Goal: Book appointment/travel/reservation

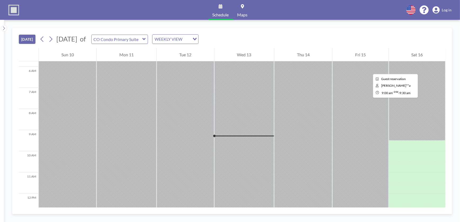
scroll to position [123, 0]
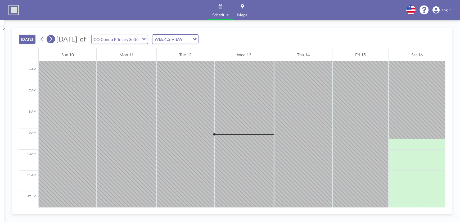
click at [51, 39] on icon at bounding box center [50, 39] width 5 height 8
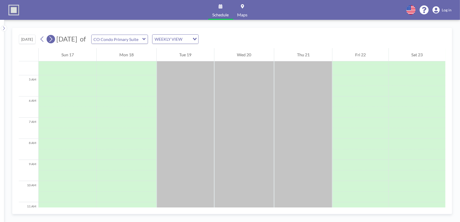
scroll to position [159, 0]
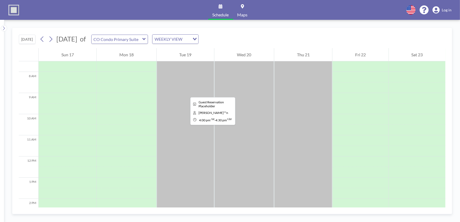
drag, startPoint x: 190, startPoint y: 106, endPoint x: 186, endPoint y: 93, distance: 13.9
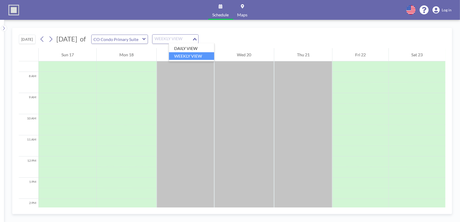
click at [197, 38] on icon "Search for option" at bounding box center [195, 39] width 4 height 3
click at [191, 48] on li "DAILY VIEW" at bounding box center [191, 49] width 45 height 8
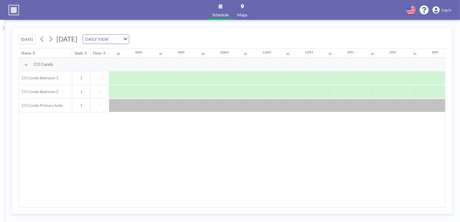
scroll to position [0, 318]
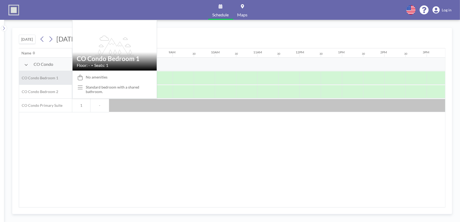
click at [48, 76] on span "CO Condo Bedroom 1" at bounding box center [38, 78] width 39 height 5
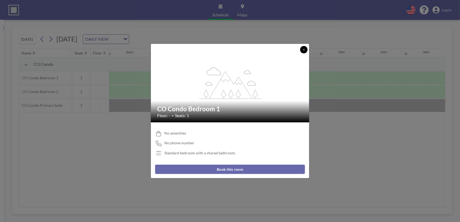
click at [304, 49] on icon at bounding box center [303, 49] width 3 height 3
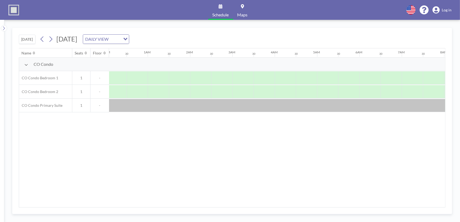
scroll to position [0, 0]
click at [42, 39] on icon at bounding box center [42, 40] width 3 height 6
click at [42, 38] on icon at bounding box center [42, 40] width 3 height 6
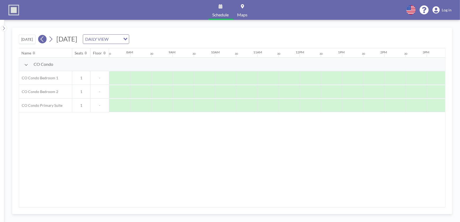
click at [42, 38] on icon at bounding box center [42, 40] width 3 height 6
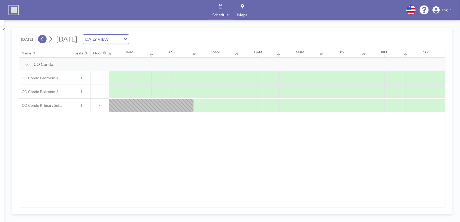
click at [42, 38] on icon at bounding box center [42, 40] width 3 height 6
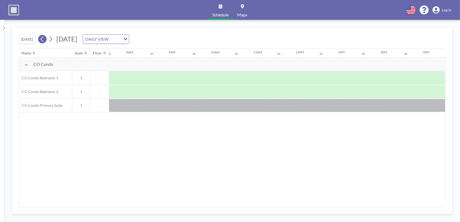
click at [42, 38] on icon at bounding box center [42, 40] width 3 height 6
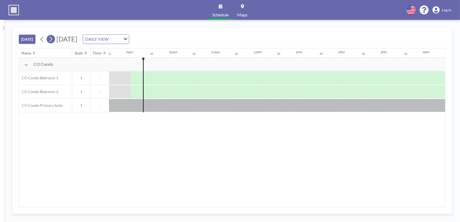
click at [52, 39] on icon at bounding box center [50, 39] width 5 height 8
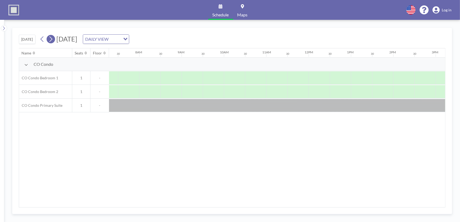
scroll to position [0, 318]
click at [52, 38] on icon at bounding box center [51, 40] width 3 height 6
click at [51, 38] on icon at bounding box center [50, 39] width 5 height 8
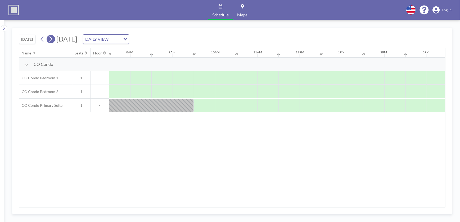
click at [51, 39] on icon at bounding box center [50, 39] width 5 height 8
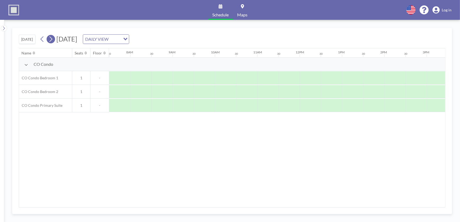
click at [51, 39] on icon at bounding box center [50, 39] width 5 height 8
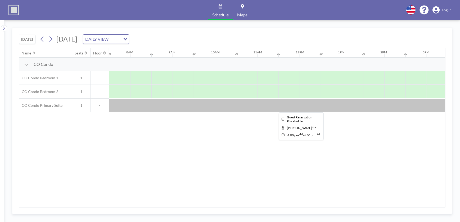
click at [137, 106] on div at bounding box center [299, 105] width 1017 height 13
click at [138, 105] on div at bounding box center [299, 105] width 1017 height 13
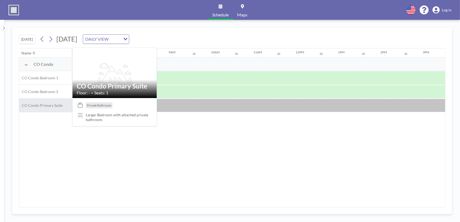
click at [41, 105] on span "CO Condo Primary Suite" at bounding box center [40, 105] width 43 height 5
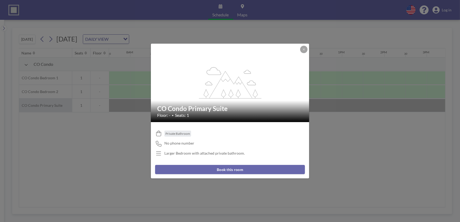
click at [41, 105] on div "flex-grow: 1.2; CO Condo Primary Suite Floor: - • Seats: 1 Private Bathroom No …" at bounding box center [230, 111] width 460 height 222
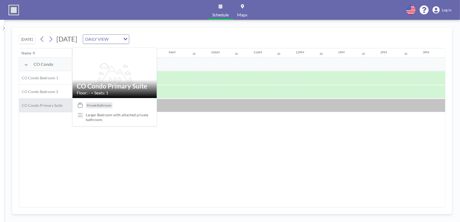
click at [41, 105] on span "CO Condo Primary Suite" at bounding box center [40, 105] width 43 height 5
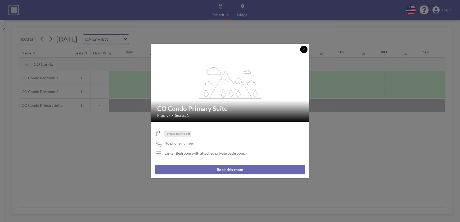
click at [303, 50] on icon at bounding box center [303, 49] width 3 height 3
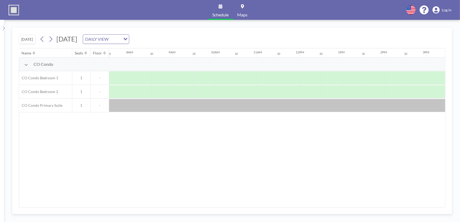
click at [447, 9] on span "Log in" at bounding box center [447, 10] width 10 height 5
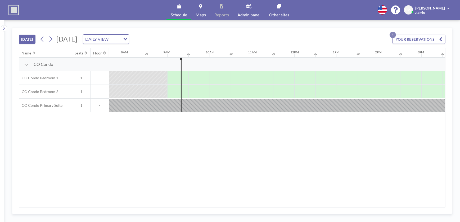
scroll to position [0, 360]
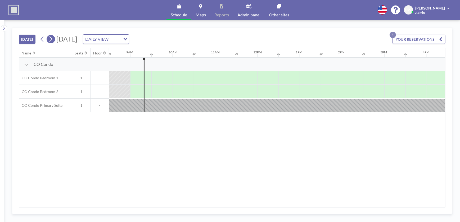
click at [52, 40] on icon at bounding box center [51, 40] width 3 height 6
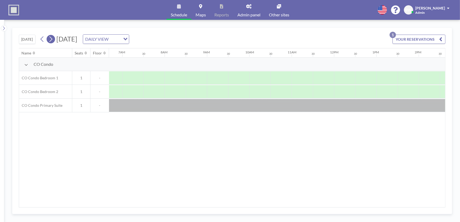
scroll to position [0, 318]
click at [52, 40] on icon at bounding box center [50, 39] width 5 height 8
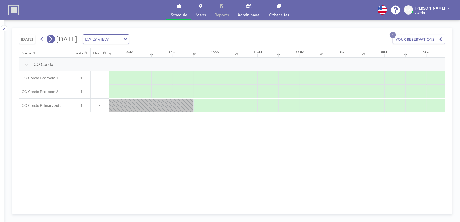
click at [52, 40] on icon at bounding box center [50, 39] width 5 height 8
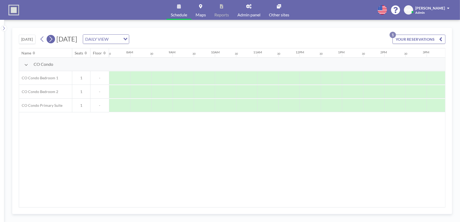
click at [52, 40] on icon at bounding box center [50, 39] width 5 height 8
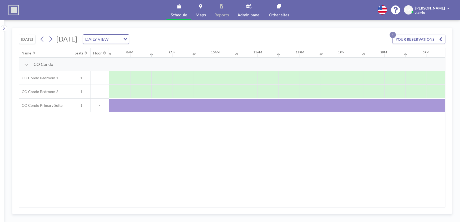
click at [415, 38] on button "YOUR RESERVATIONS 1" at bounding box center [419, 39] width 53 height 9
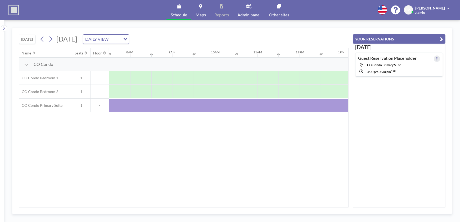
click at [436, 59] on icon at bounding box center [437, 58] width 2 height 3
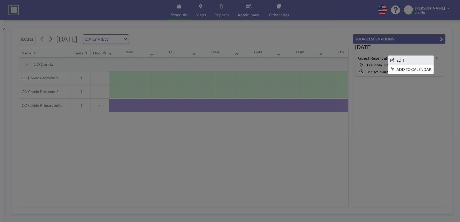
click at [398, 59] on li "EDIT" at bounding box center [410, 60] width 45 height 9
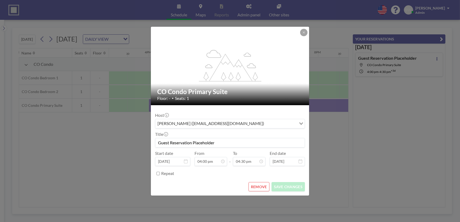
scroll to position [0, 657]
click at [256, 186] on button "REMOVE" at bounding box center [259, 186] width 21 height 9
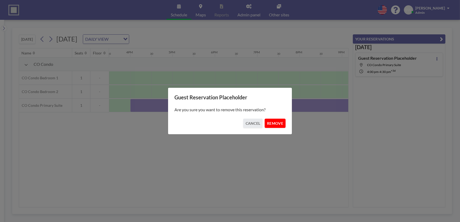
click at [272, 122] on button "REMOVE" at bounding box center [275, 123] width 21 height 9
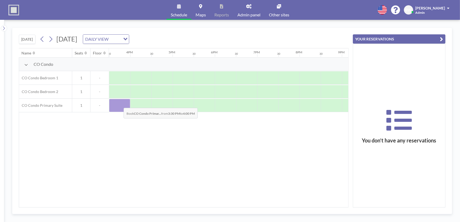
click at [119, 104] on div at bounding box center [119, 105] width 21 height 13
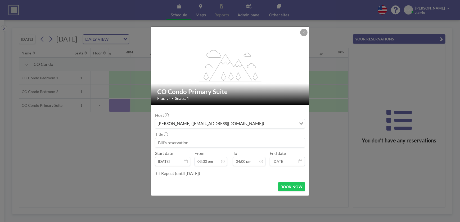
scroll to position [292, 0]
click at [192, 142] on input at bounding box center [229, 142] width 149 height 9
type input "[PERSON_NAME] Visiting HQ"
click at [185, 162] on icon at bounding box center [186, 161] width 4 height 4
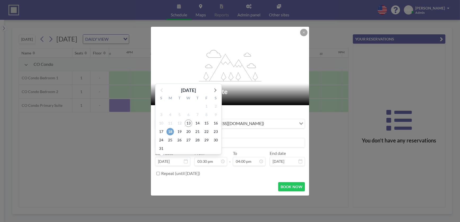
click at [170, 131] on span "18" at bounding box center [170, 131] width 7 height 7
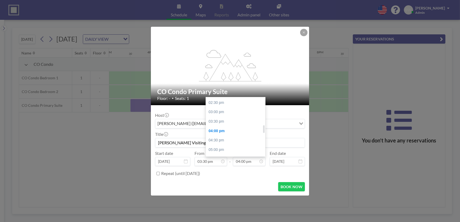
scroll to position [157, 0]
click at [228, 114] on div "09:00 am" at bounding box center [237, 115] width 62 height 10
type input "09:00 am"
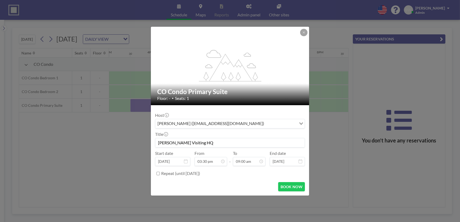
click at [301, 161] on icon at bounding box center [301, 161] width 4 height 4
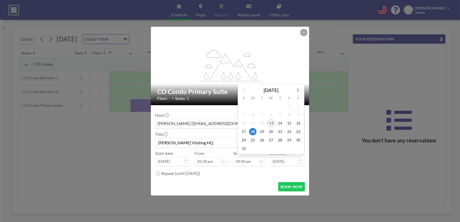
click at [288, 161] on input "[DATE]" at bounding box center [287, 161] width 35 height 9
click at [280, 131] on span "21" at bounding box center [279, 131] width 7 height 7
type input "[DATE]"
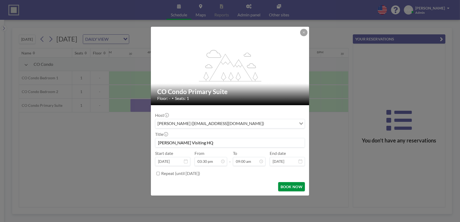
click at [289, 185] on button "BOOK NOW" at bounding box center [291, 186] width 27 height 9
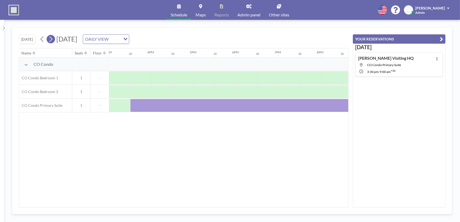
click at [52, 39] on icon at bounding box center [50, 39] width 5 height 8
click at [51, 38] on icon at bounding box center [50, 39] width 5 height 8
click at [52, 38] on icon at bounding box center [50, 39] width 5 height 8
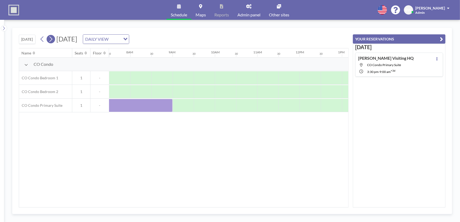
click at [52, 38] on icon at bounding box center [50, 39] width 5 height 8
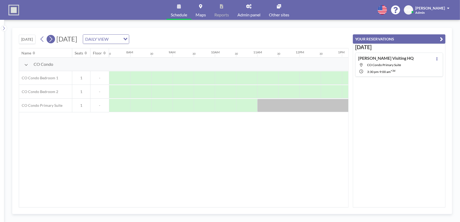
click at [52, 38] on icon at bounding box center [50, 39] width 5 height 8
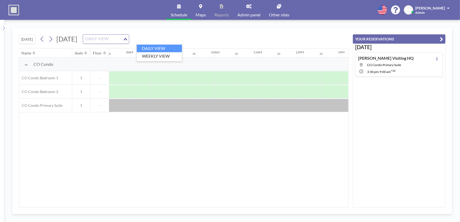
click at [127, 38] on icon "Search for option" at bounding box center [126, 39] width 4 height 3
click at [155, 56] on li "WEEKLY VIEW" at bounding box center [159, 56] width 45 height 8
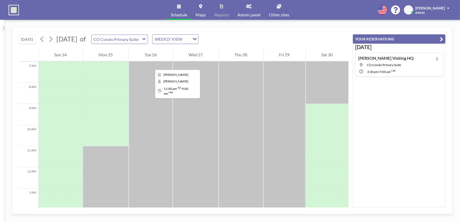
scroll to position [159, 0]
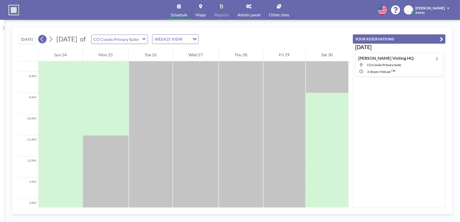
click at [45, 39] on icon at bounding box center [42, 39] width 5 height 8
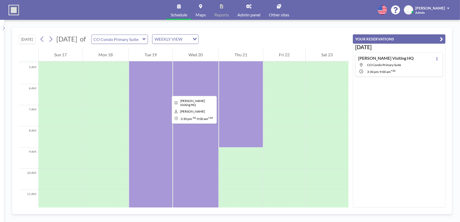
scroll to position [111, 0]
